Goal: Information Seeking & Learning: Learn about a topic

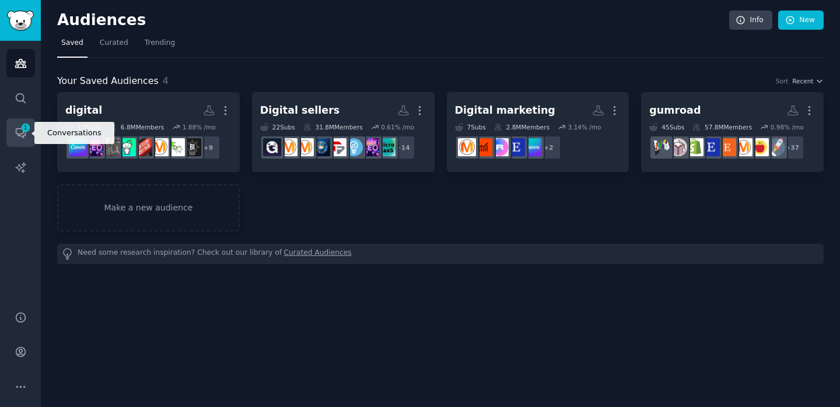
click at [19, 134] on icon "Sidebar" at bounding box center [21, 133] width 12 height 12
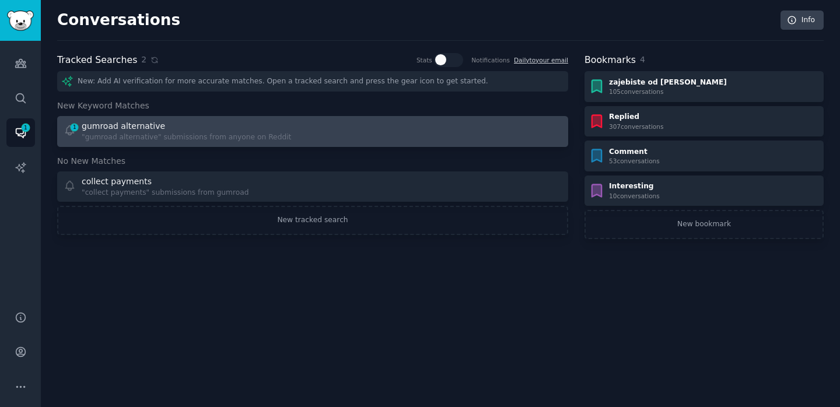
click at [169, 133] on div ""gumroad alternative" submissions from anyone on Reddit" at bounding box center [186, 137] width 209 height 10
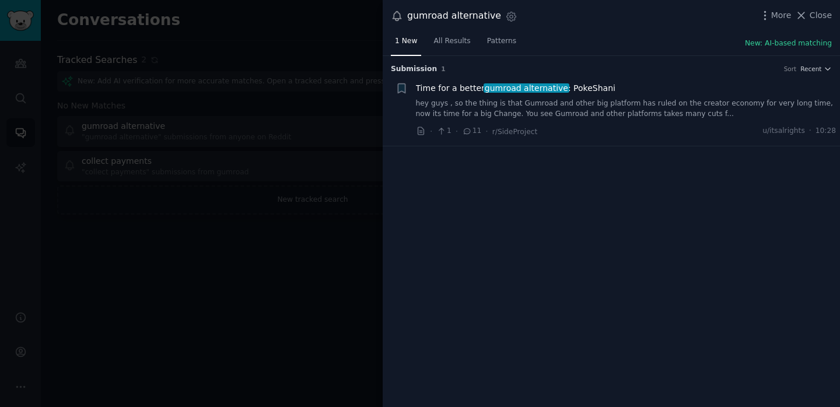
click at [214, 219] on div at bounding box center [420, 203] width 840 height 407
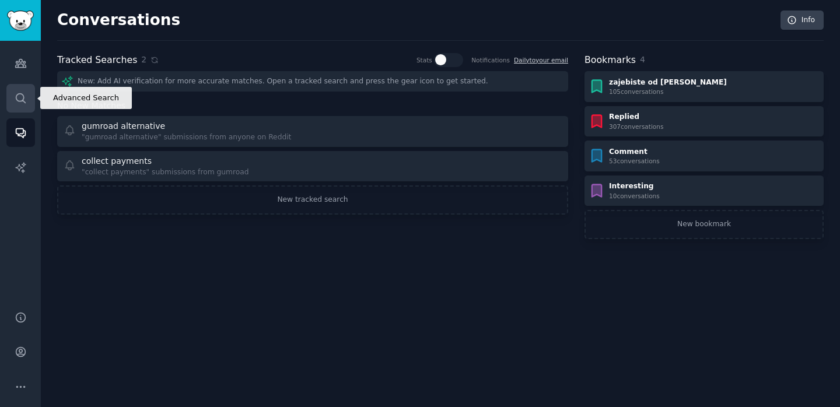
click at [28, 106] on link "Search" at bounding box center [20, 98] width 29 height 29
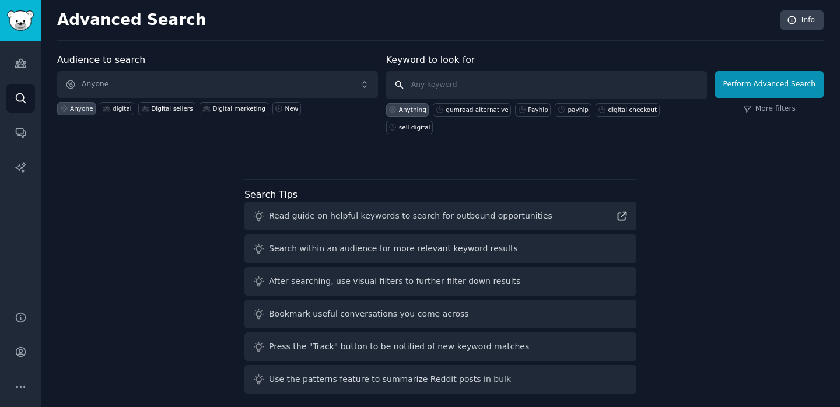
click at [434, 79] on input "text" at bounding box center [546, 85] width 321 height 28
paste input "SendOwl"
type input ""SendOwl""
click button "Perform Advanced Search" at bounding box center [769, 84] width 108 height 27
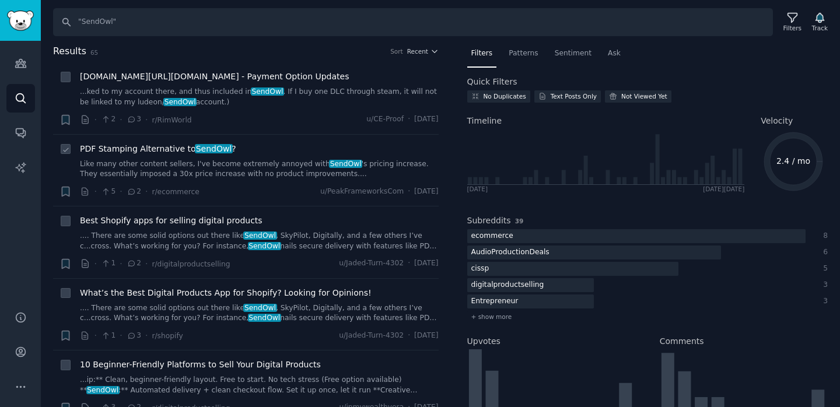
click at [221, 164] on link "Like many other content sellers, I've become extremely annoyed with [PERSON_NAM…" at bounding box center [259, 169] width 359 height 20
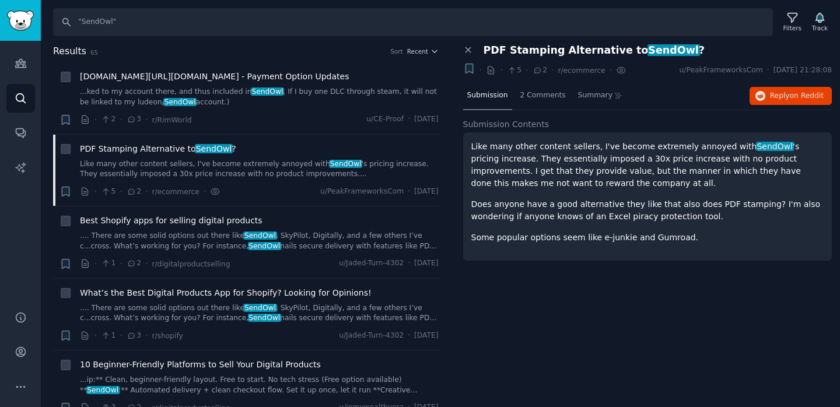
click at [541, 223] on div "Like many other content sellers, I've become extremely annoyed with [PERSON_NAM…" at bounding box center [647, 192] width 353 height 103
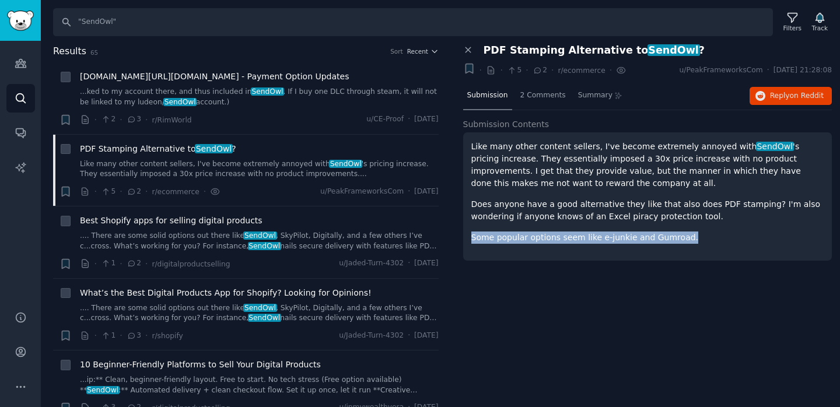
click at [541, 223] on div "Like many other content sellers, I've become extremely annoyed with [PERSON_NAM…" at bounding box center [647, 192] width 353 height 103
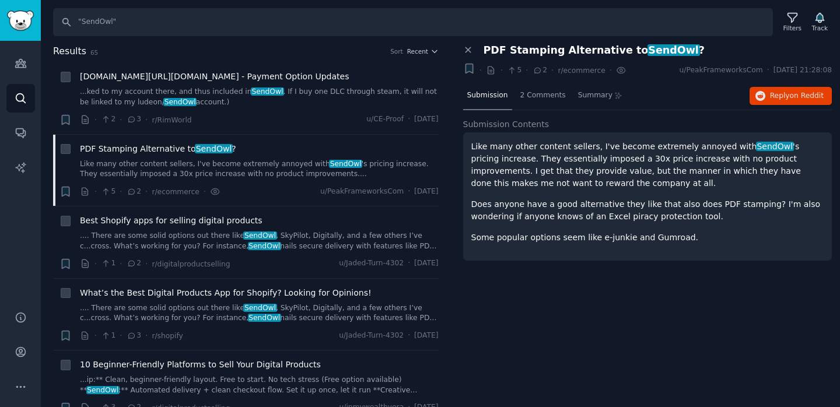
click at [513, 156] on p "Like many other content sellers, I've become extremely annoyed with [PERSON_NAM…" at bounding box center [647, 165] width 353 height 49
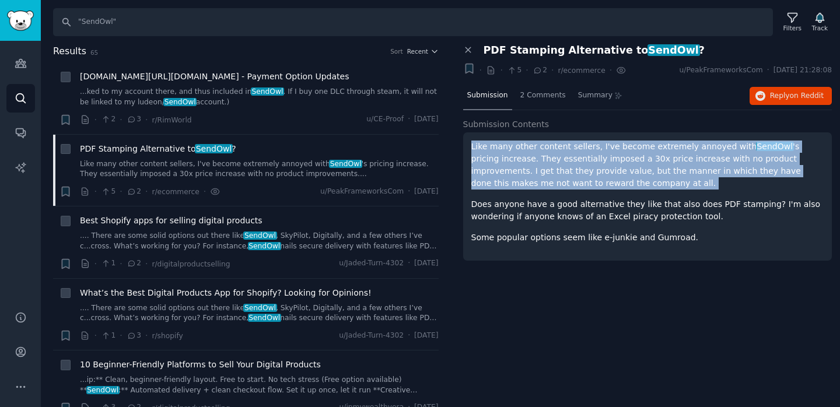
click at [513, 156] on p "Like many other content sellers, I've become extremely annoyed with [PERSON_NAM…" at bounding box center [647, 165] width 353 height 49
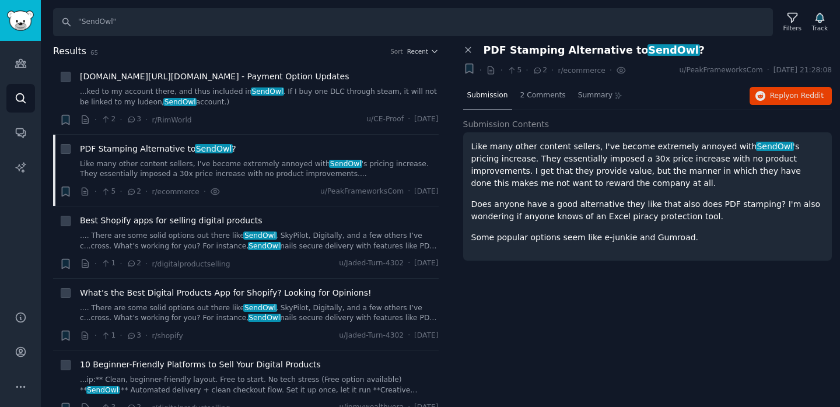
click at [516, 180] on p "Like many other content sellers, I've become extremely annoyed with [PERSON_NAM…" at bounding box center [647, 165] width 353 height 49
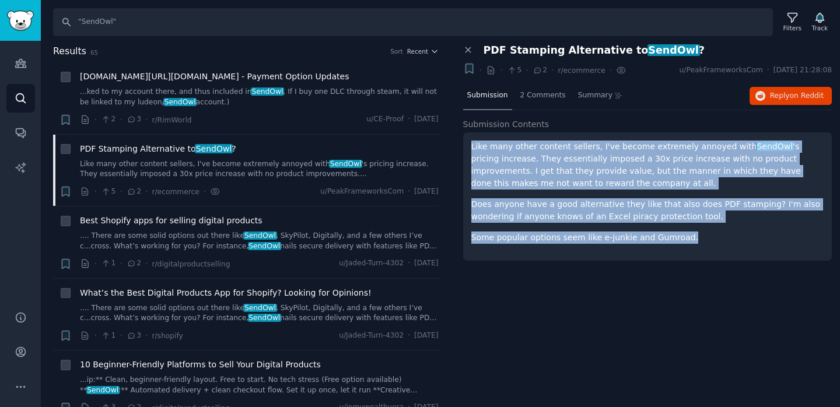
drag, startPoint x: 683, startPoint y: 239, endPoint x: 467, endPoint y: 143, distance: 236.8
click at [467, 143] on div "Like many other content sellers, I've become extremely annoyed with [PERSON_NAM…" at bounding box center [647, 196] width 369 height 128
copy div "Like many other content sellers, I've become extremely annoyed with [PERSON_NAM…"
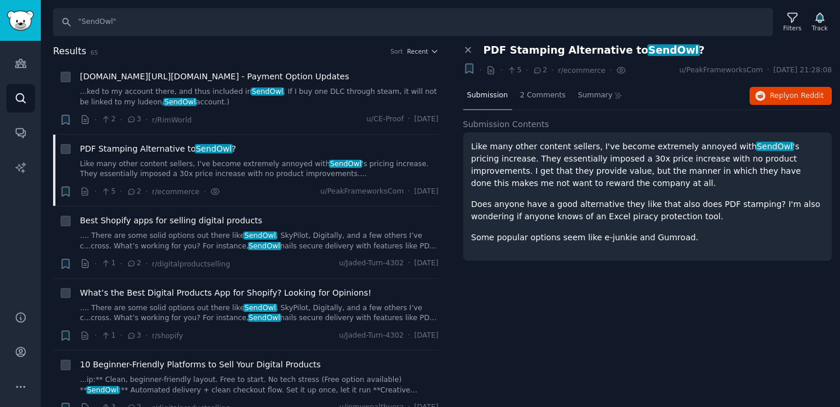
click at [730, 191] on div "Like many other content sellers, I've become extremely annoyed with [PERSON_NAM…" at bounding box center [647, 192] width 353 height 103
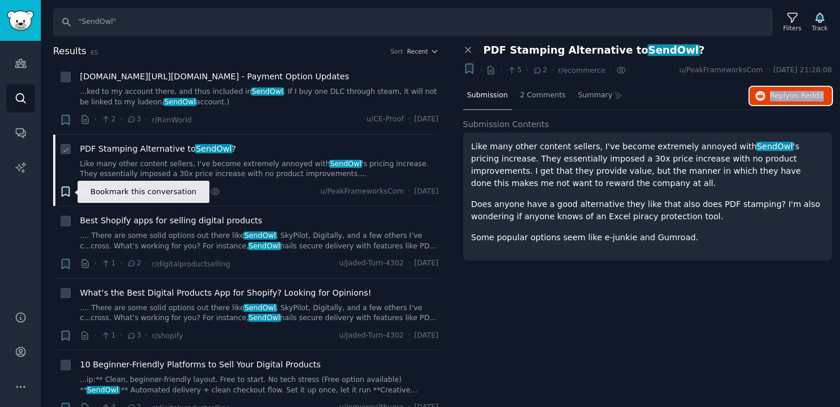
click at [68, 186] on icon "button" at bounding box center [65, 191] width 12 height 12
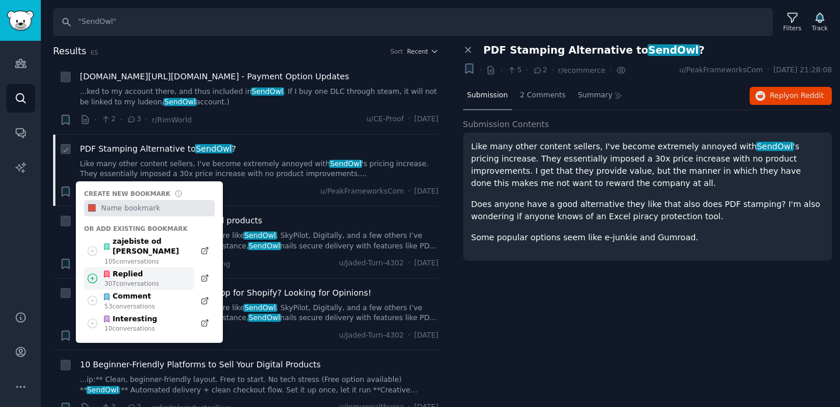
click at [89, 272] on icon at bounding box center [92, 278] width 12 height 12
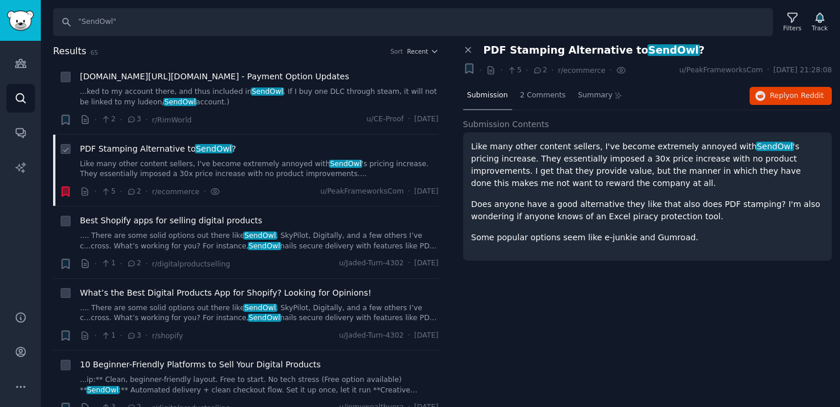
click at [67, 188] on icon "button" at bounding box center [65, 191] width 7 height 9
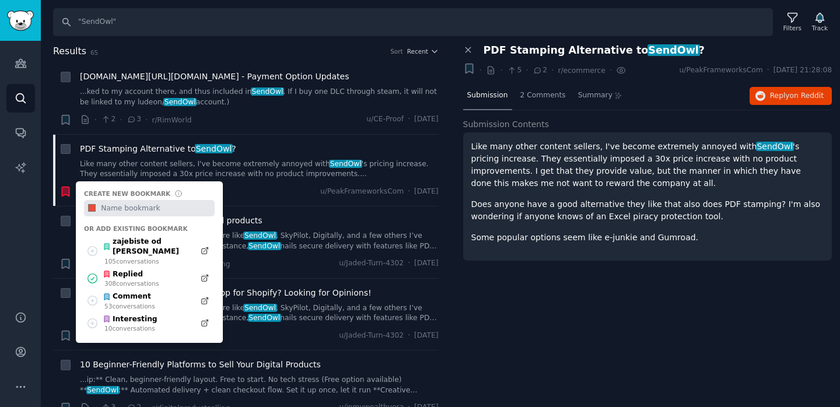
click at [538, 335] on div "Close panel PDF Stamping Alternative to SendOwl ? + · · 5 · 2 · r/ecommerce · u…" at bounding box center [647, 225] width 385 height 363
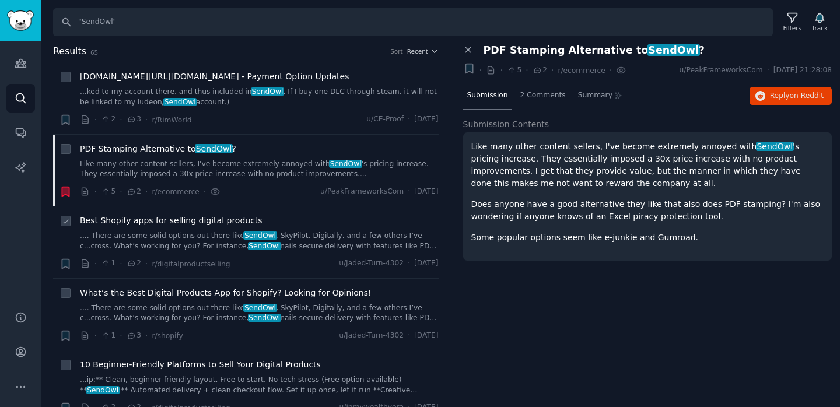
click at [301, 236] on link ".... There are some solid options out there like SendOwl , SkyPilot, Digitally,…" at bounding box center [259, 241] width 359 height 20
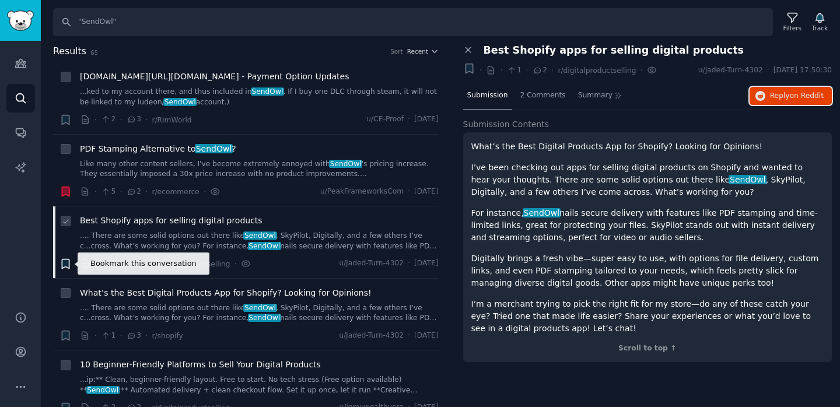
click at [70, 263] on icon "button" at bounding box center [65, 264] width 12 height 12
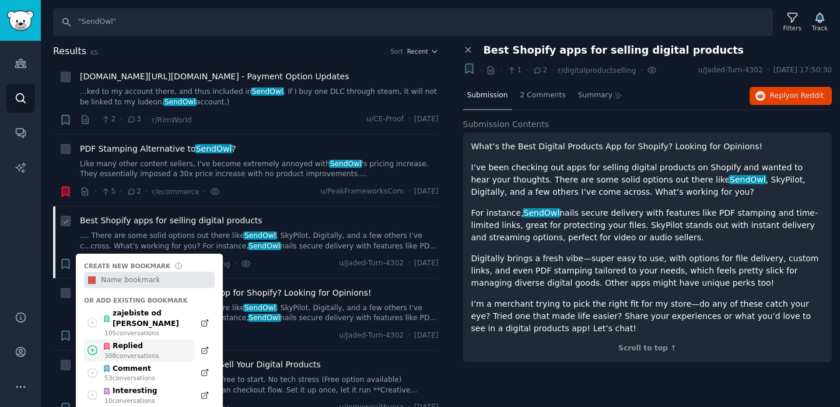
click at [88, 344] on icon at bounding box center [92, 350] width 12 height 12
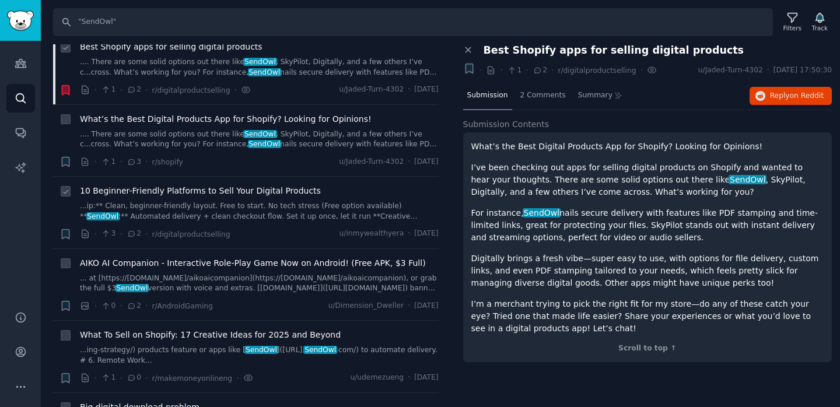
scroll to position [175, 0]
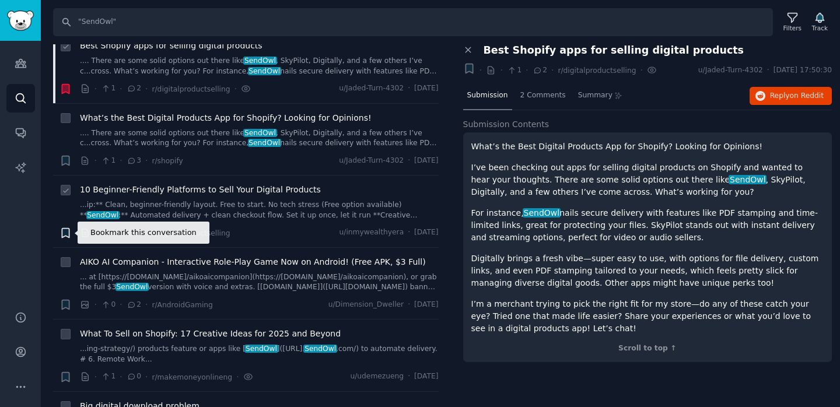
click at [64, 236] on icon "button" at bounding box center [65, 232] width 7 height 9
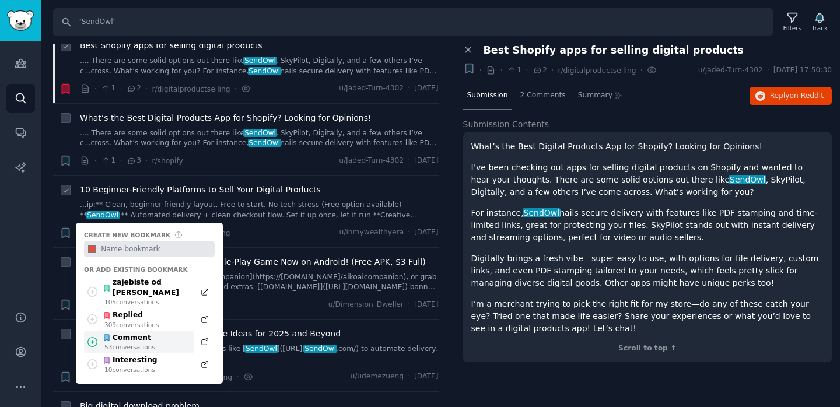
click at [96, 336] on icon at bounding box center [92, 342] width 12 height 12
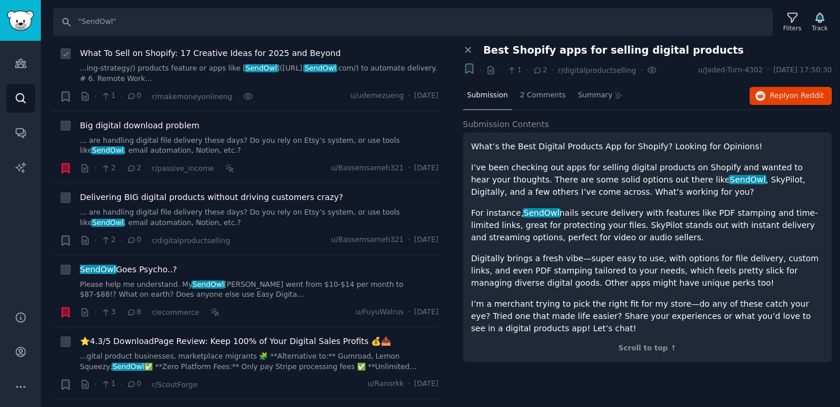
scroll to position [456, 0]
click at [290, 204] on div "Delivering BIG digital products without driving customers crazy? ... are handli…" at bounding box center [259, 209] width 359 height 37
click at [296, 213] on link "... are handling digital file delivery these days? Do you rely on Etsy’s system…" at bounding box center [259, 217] width 359 height 20
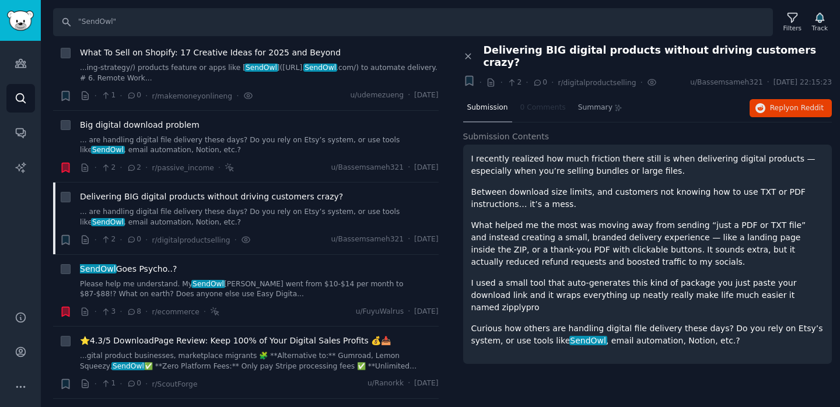
click at [472, 131] on span "Submission Contents" at bounding box center [506, 137] width 86 height 12
click at [69, 241] on icon "button" at bounding box center [65, 240] width 12 height 12
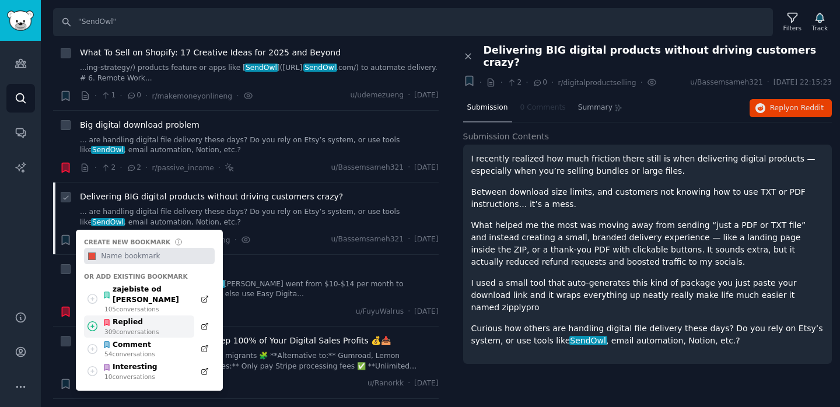
click at [92, 320] on icon at bounding box center [92, 326] width 12 height 12
